Goal: Information Seeking & Learning: Learn about a topic

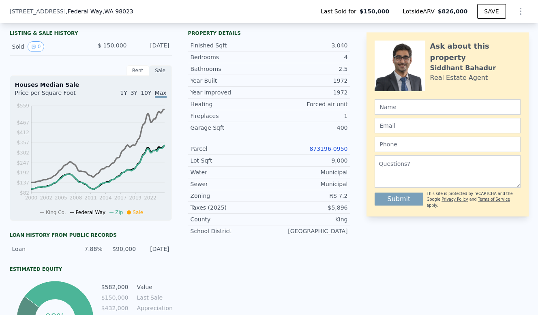
scroll to position [194, 0]
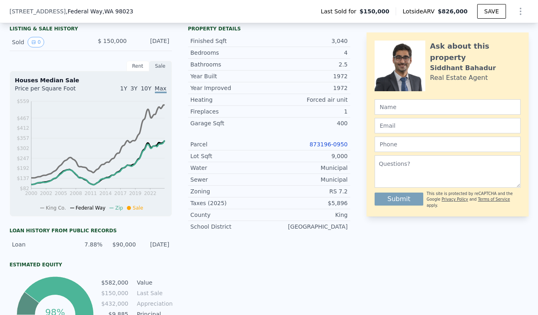
click at [333, 143] on link "873196-0950" at bounding box center [328, 144] width 38 height 6
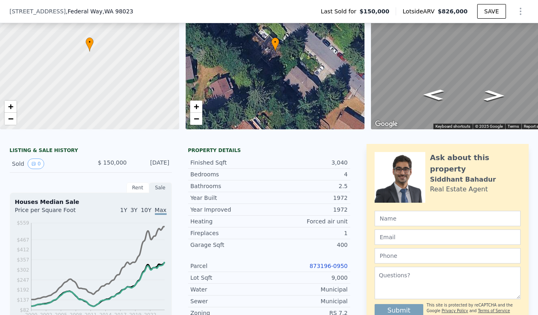
scroll to position [49, 0]
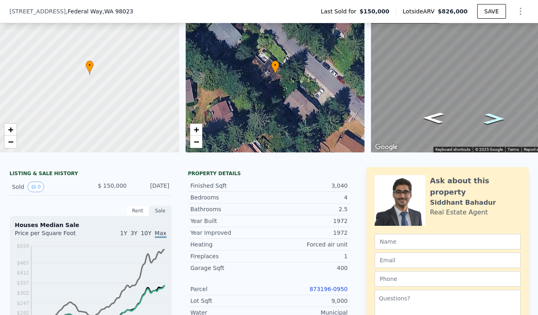
click at [494, 118] on icon "Go Northwest, 41st Ave SW" at bounding box center [493, 119] width 39 height 16
click at [494, 118] on icon "Go Northwest, 41st Ave SW" at bounding box center [493, 119] width 38 height 16
click at [434, 115] on icon "Go Southeast, 41st Ave SW" at bounding box center [433, 118] width 38 height 16
click at [434, 115] on icon "Go Southeast, 41st Ave SW" at bounding box center [433, 118] width 39 height 16
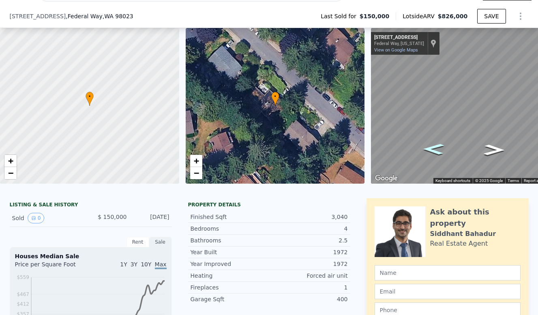
scroll to position [105, 0]
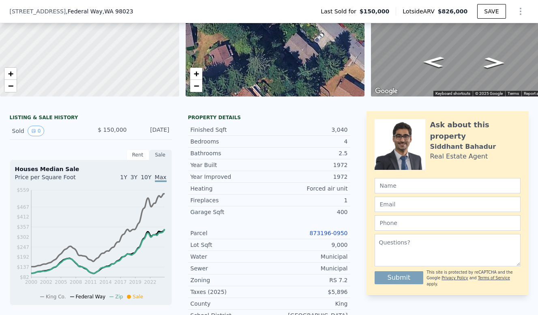
click at [323, 233] on link "873196-0950" at bounding box center [328, 233] width 38 height 6
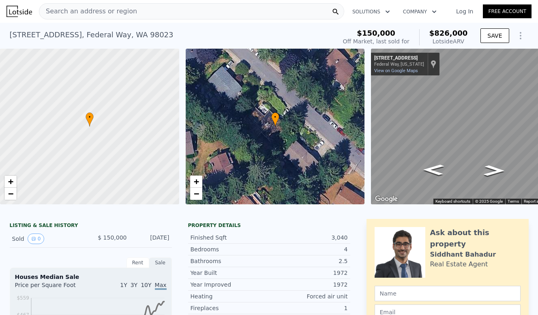
scroll to position [0, 0]
click at [263, 9] on div "Search an address or region" at bounding box center [191, 11] width 305 height 16
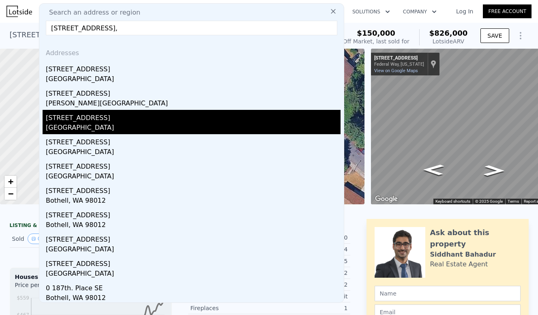
type input "13409 SE 187th Pl,"
click at [133, 126] on div "Renton, WA 98058" at bounding box center [193, 128] width 295 height 11
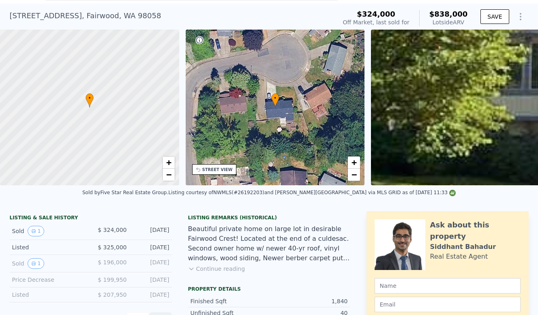
scroll to position [30, 0]
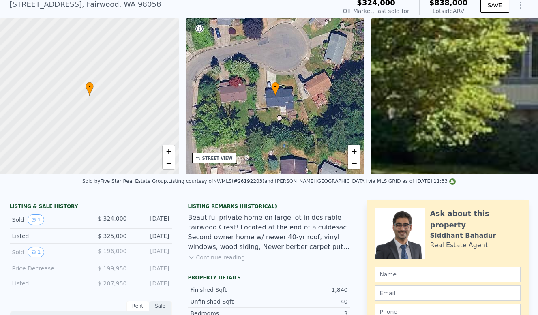
click at [224, 259] on button "Continue reading" at bounding box center [216, 257] width 57 height 8
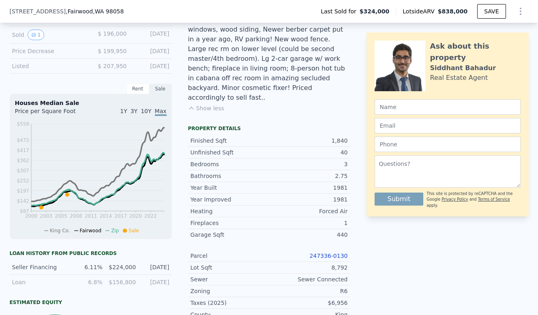
scroll to position [259, 0]
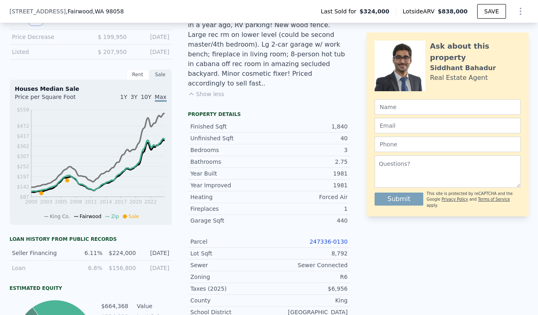
click at [333, 238] on link "247336-0130" at bounding box center [328, 241] width 38 height 6
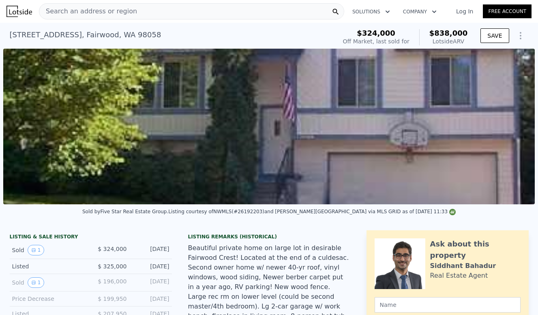
scroll to position [0, 0]
click at [184, 15] on div "Search an address or region" at bounding box center [191, 11] width 305 height 16
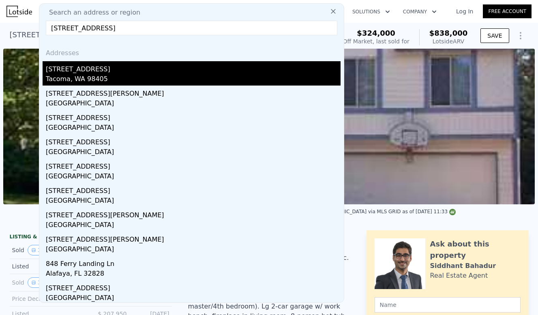
type input "[STREET_ADDRESS]"
click at [120, 68] on div "[STREET_ADDRESS]" at bounding box center [193, 67] width 295 height 13
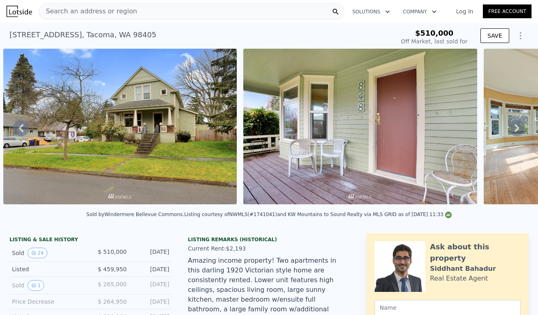
type input "$ 586,000"
type input "-$ 6,078"
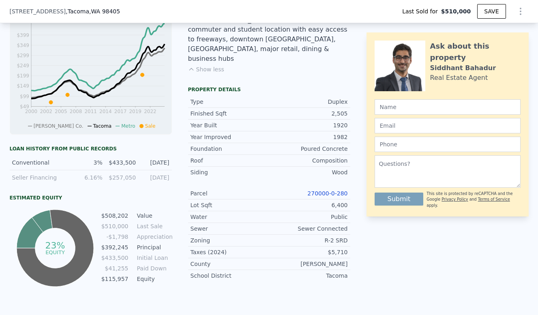
scroll to position [369, 0]
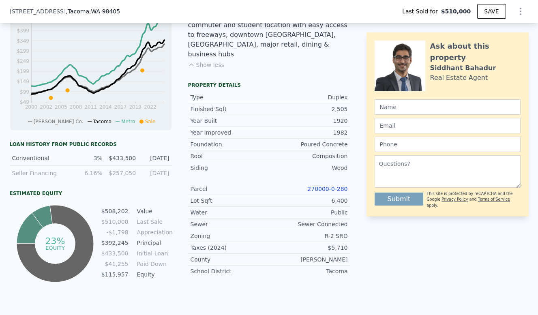
click at [325, 186] on link "270000-0-280" at bounding box center [327, 189] width 40 height 6
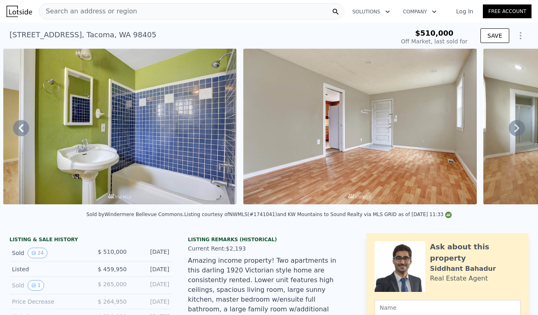
scroll to position [0, 0]
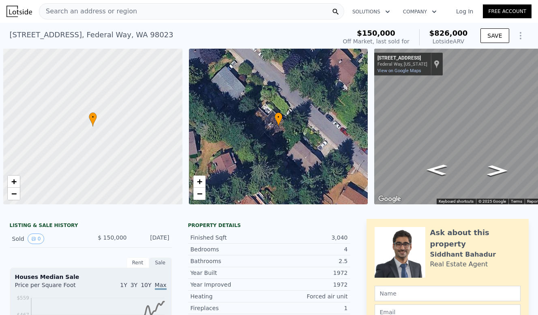
scroll to position [0, 3]
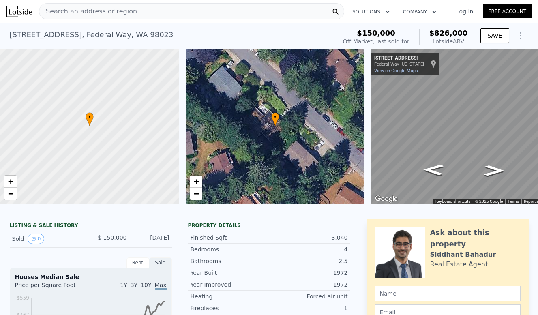
click at [219, 17] on div "Search an address or region" at bounding box center [191, 11] width 305 height 16
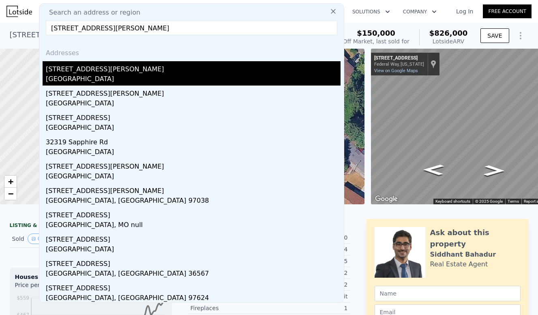
type input "[STREET_ADDRESS][PERSON_NAME]"
click at [158, 70] on div "[STREET_ADDRESS][PERSON_NAME]" at bounding box center [193, 67] width 295 height 13
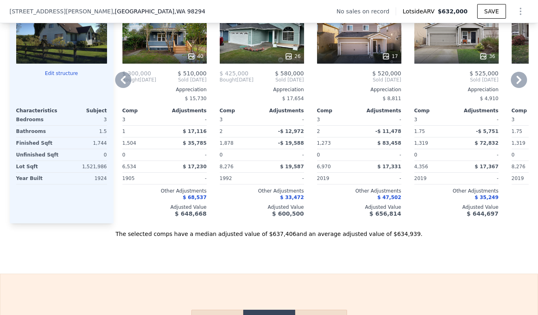
scroll to position [744, 0]
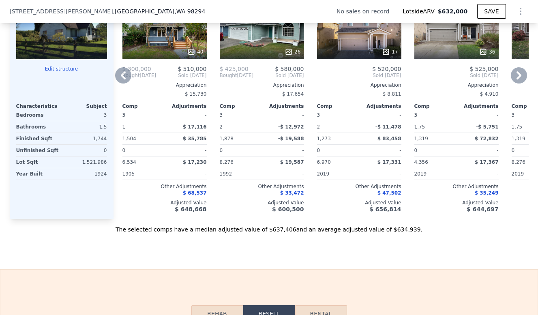
click at [268, 257] on div "Sale Comps Rental Comps We found 12 sales that match your search Filters Map Pr…" at bounding box center [269, 2] width 538 height 533
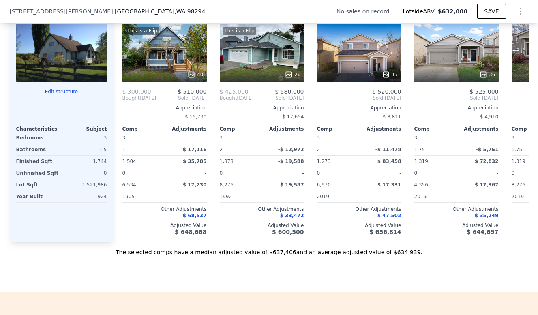
scroll to position [690, 0]
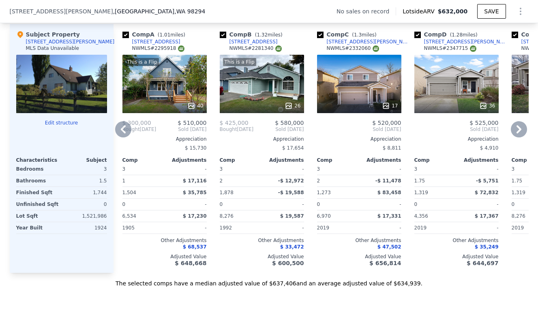
drag, startPoint x: 268, startPoint y: 257, endPoint x: 256, endPoint y: 255, distance: 12.3
click at [256, 255] on div "Adjusted Value" at bounding box center [262, 256] width 84 height 6
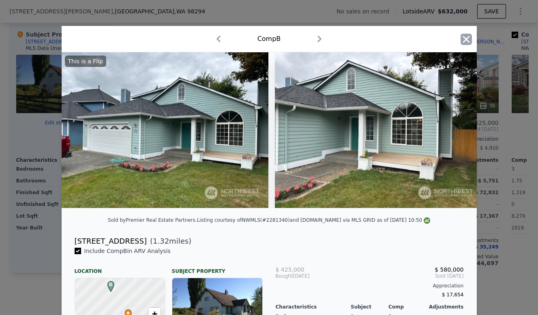
click at [462, 44] on icon "button" at bounding box center [465, 39] width 11 height 11
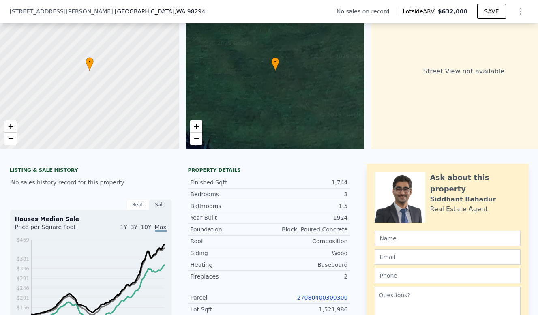
scroll to position [278, 0]
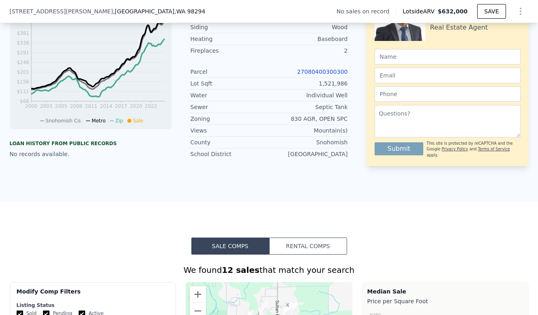
click at [324, 71] on link "27080400300300" at bounding box center [322, 71] width 51 height 6
